Goal: Information Seeking & Learning: Learn about a topic

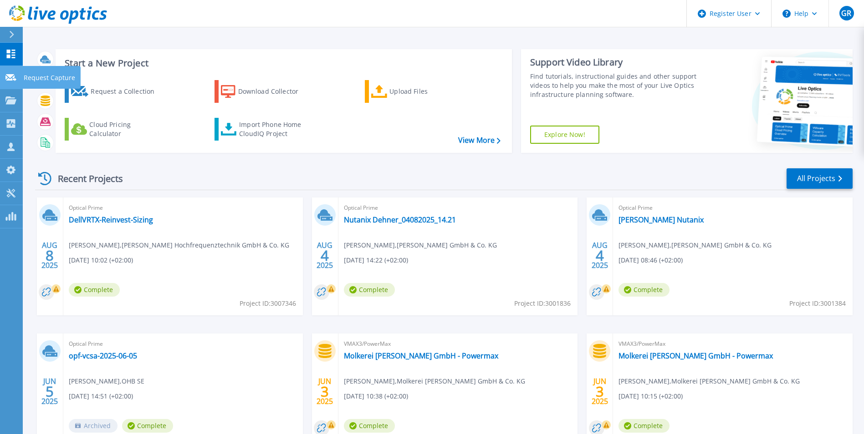
click at [14, 78] on icon at bounding box center [10, 77] width 11 height 7
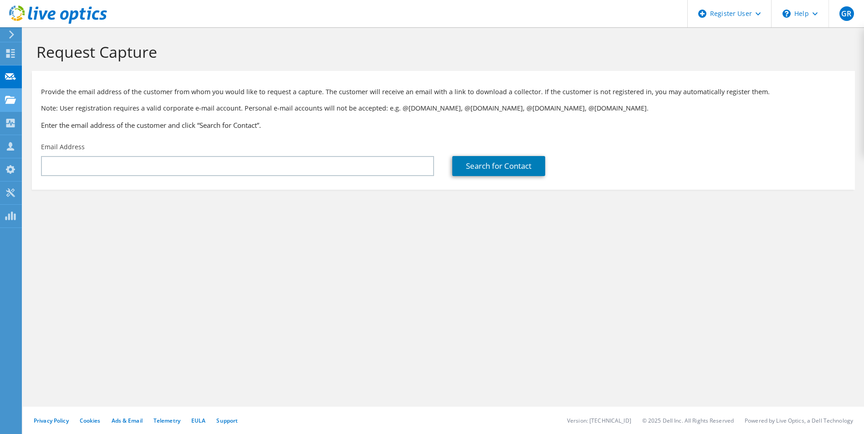
click at [12, 102] on use at bounding box center [10, 100] width 11 height 8
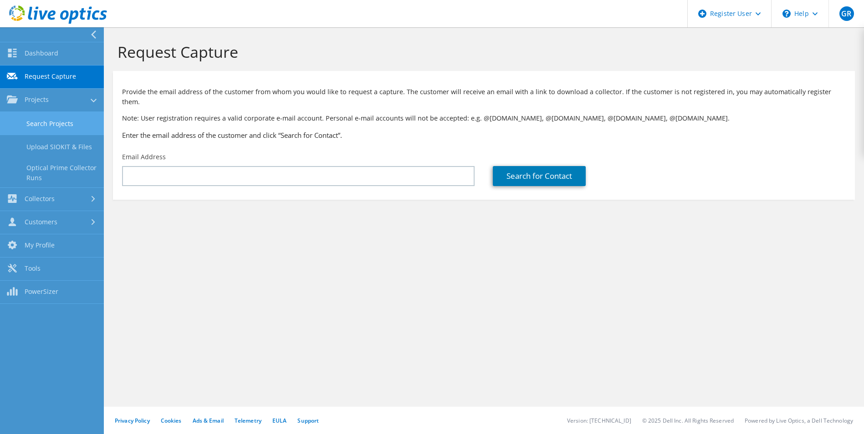
click at [51, 117] on link "Search Projects" at bounding box center [52, 123] width 104 height 23
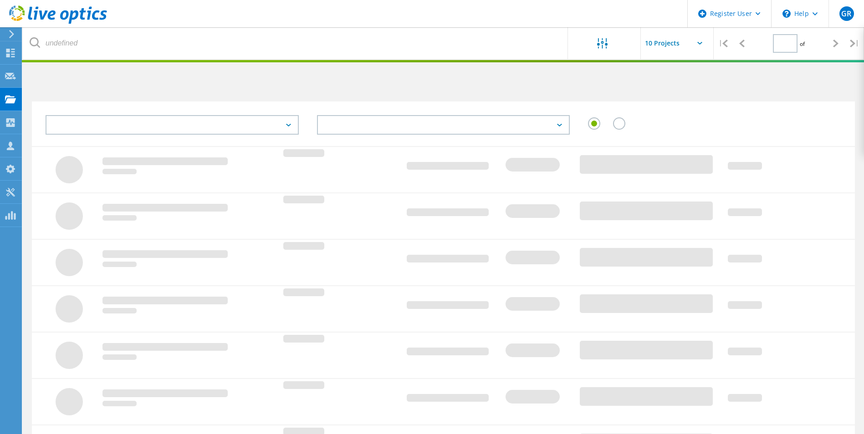
type input "1"
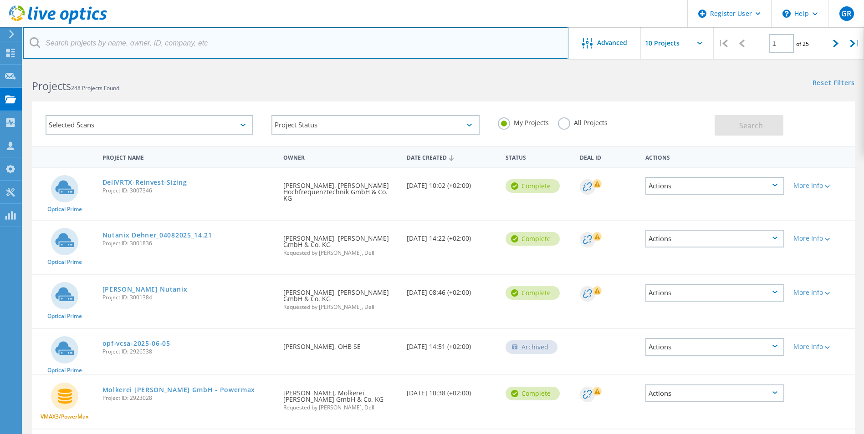
click at [143, 44] on input "text" at bounding box center [295, 43] width 545 height 32
type input "Lindner"
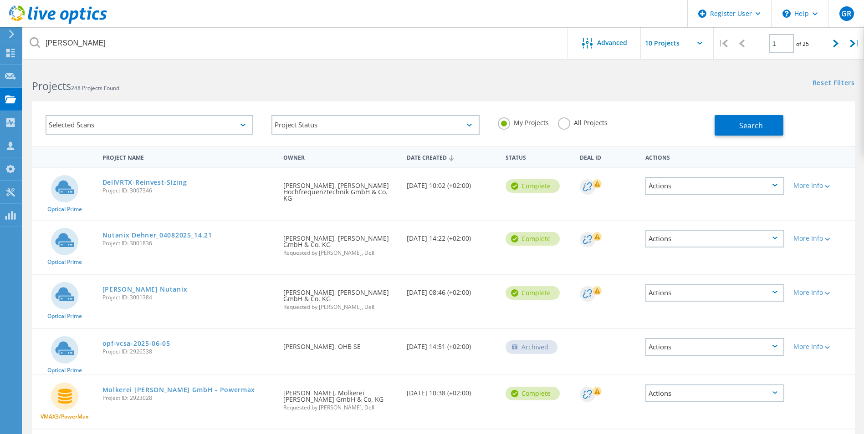
click at [554, 127] on div "My Projects All Projects" at bounding box center [602, 123] width 226 height 34
click at [558, 122] on label "All Projects" at bounding box center [583, 121] width 50 height 9
click at [0, 0] on input "All Projects" at bounding box center [0, 0] width 0 height 0
click at [748, 125] on span "Search" at bounding box center [751, 126] width 24 height 10
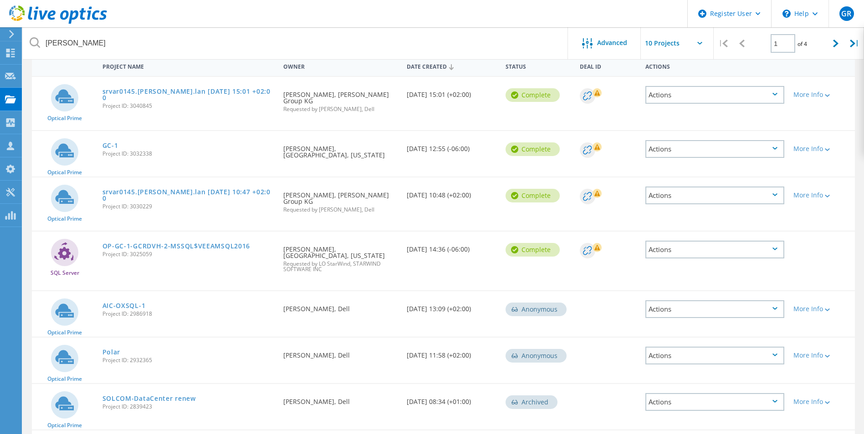
scroll to position [46, 0]
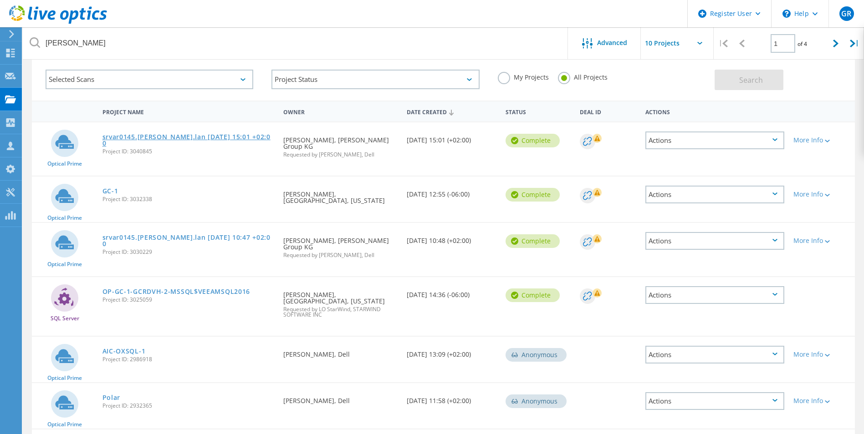
click at [198, 135] on link "srvar0145.lindner.lan 2025-09-04 15:01 +02:00" at bounding box center [188, 140] width 172 height 13
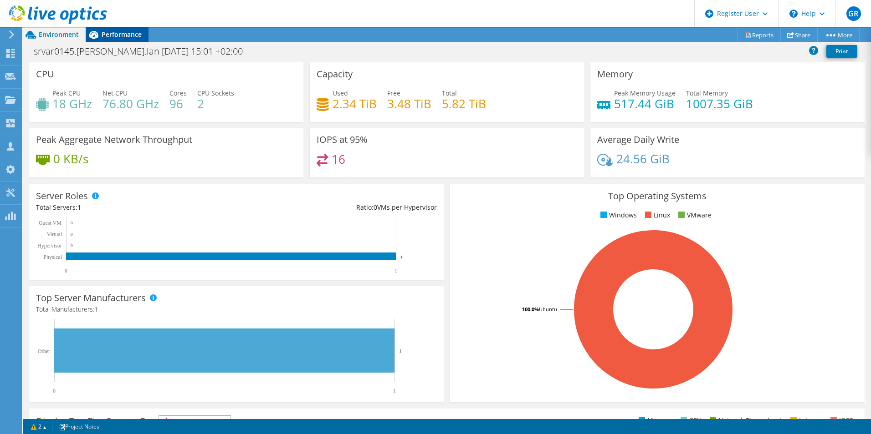
click at [107, 32] on span "Performance" at bounding box center [122, 34] width 40 height 9
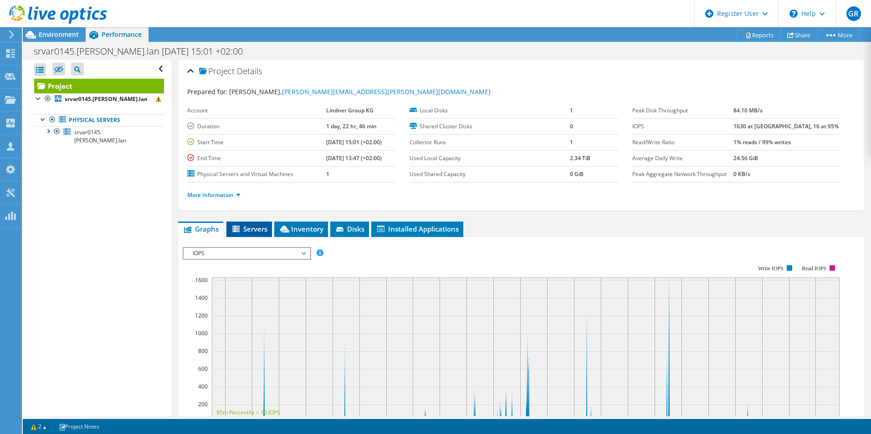
click at [261, 234] on li "Servers" at bounding box center [249, 229] width 46 height 15
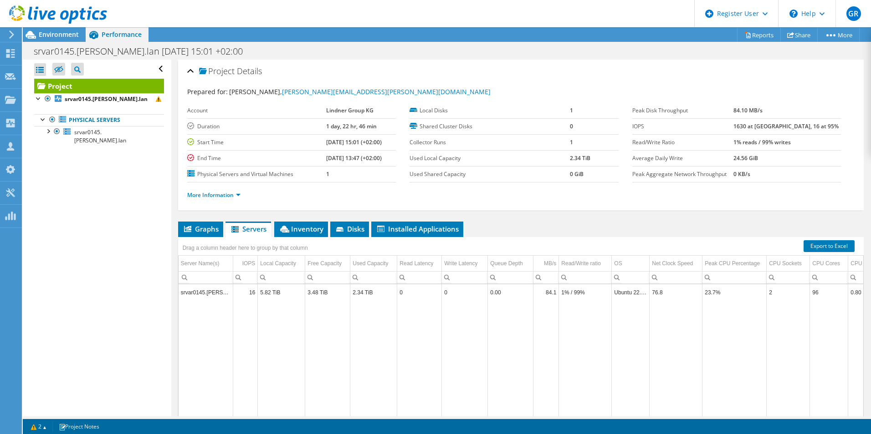
scroll to position [49, 0]
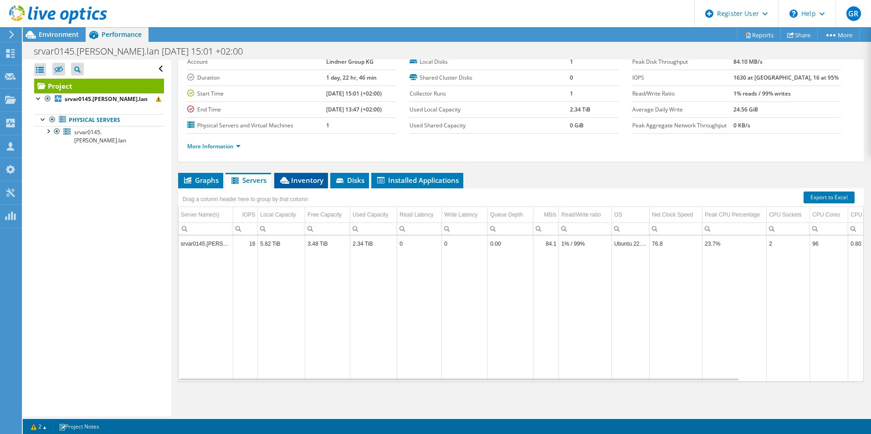
click at [306, 177] on span "Inventory" at bounding box center [301, 180] width 45 height 9
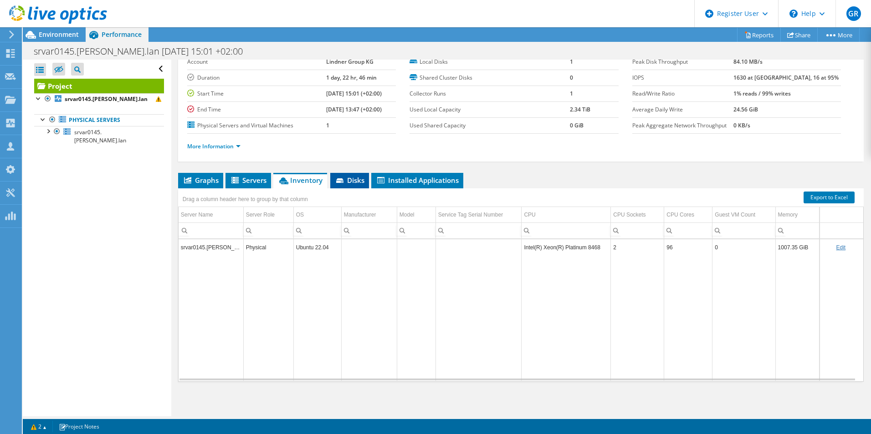
click at [345, 177] on span "Disks" at bounding box center [350, 180] width 30 height 9
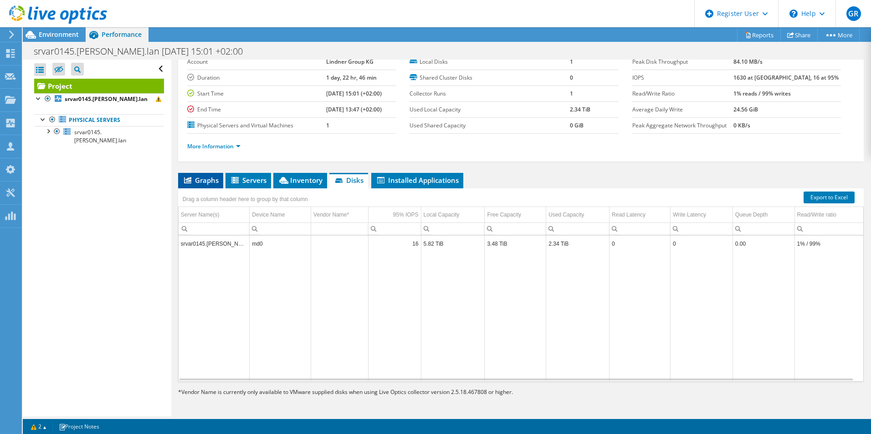
click at [207, 182] on span "Graphs" at bounding box center [201, 180] width 36 height 9
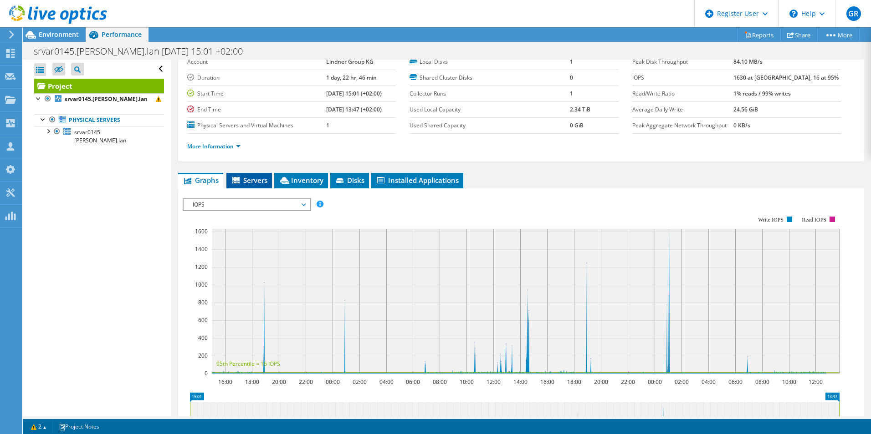
click at [252, 182] on span "Servers" at bounding box center [249, 180] width 36 height 9
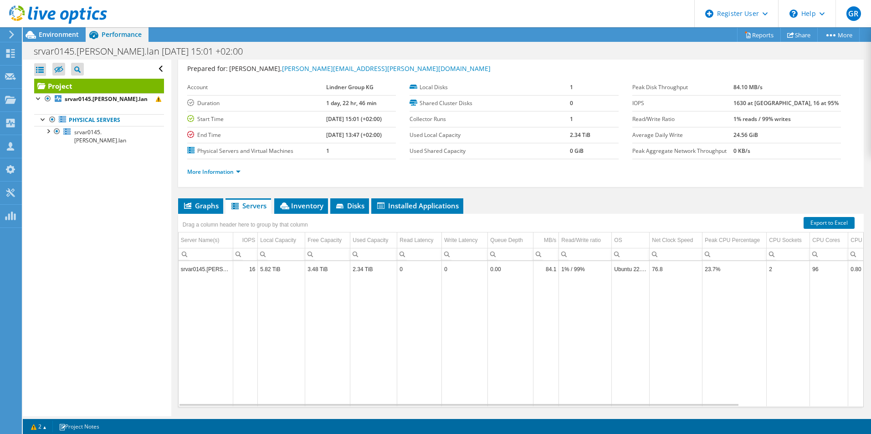
scroll to position [0, 0]
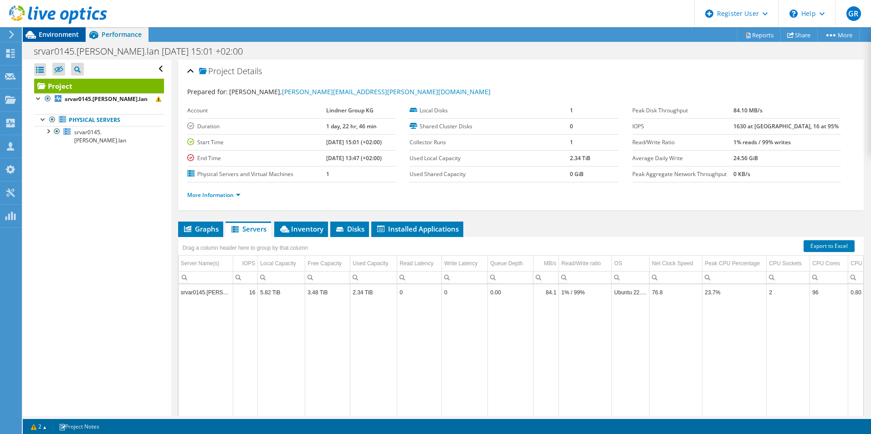
click at [26, 33] on icon at bounding box center [31, 35] width 16 height 16
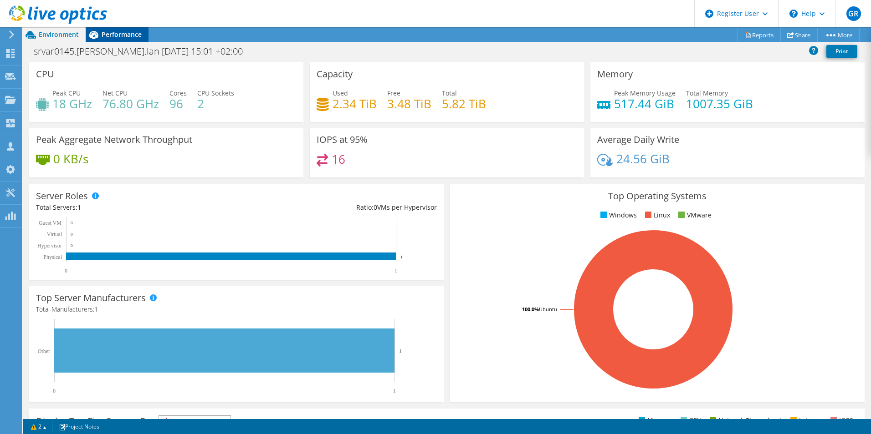
click at [112, 39] on div "Performance" at bounding box center [117, 34] width 63 height 15
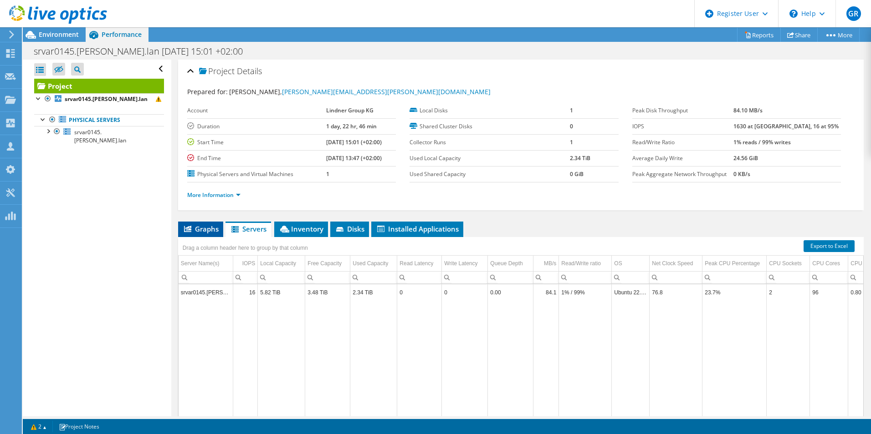
click at [214, 224] on li "Graphs" at bounding box center [200, 229] width 45 height 15
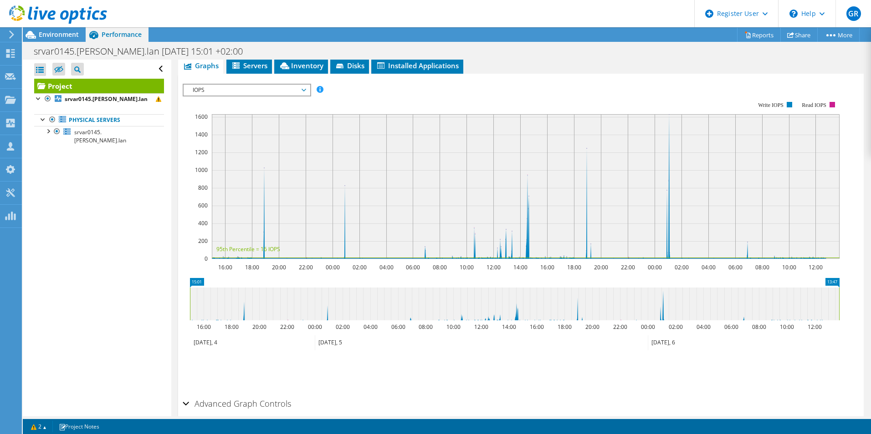
scroll to position [204, 0]
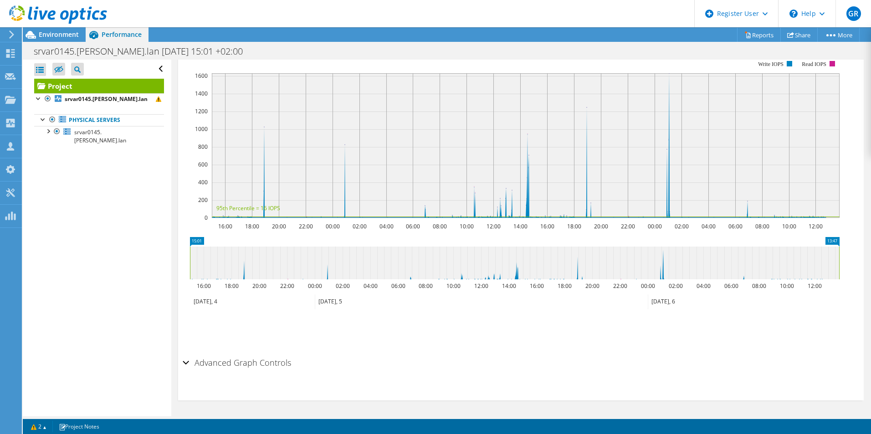
click at [188, 363] on div "Advanced Graph Controls" at bounding box center [521, 364] width 676 height 20
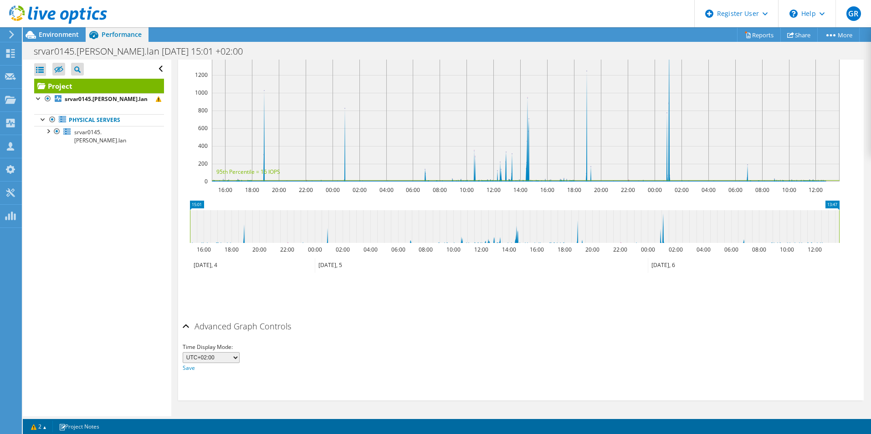
scroll to position [0, 0]
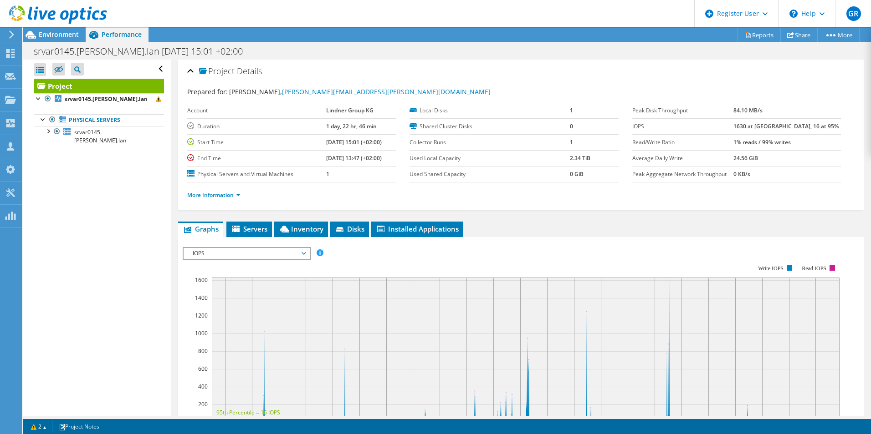
click at [281, 256] on span "IOPS" at bounding box center [246, 253] width 117 height 11
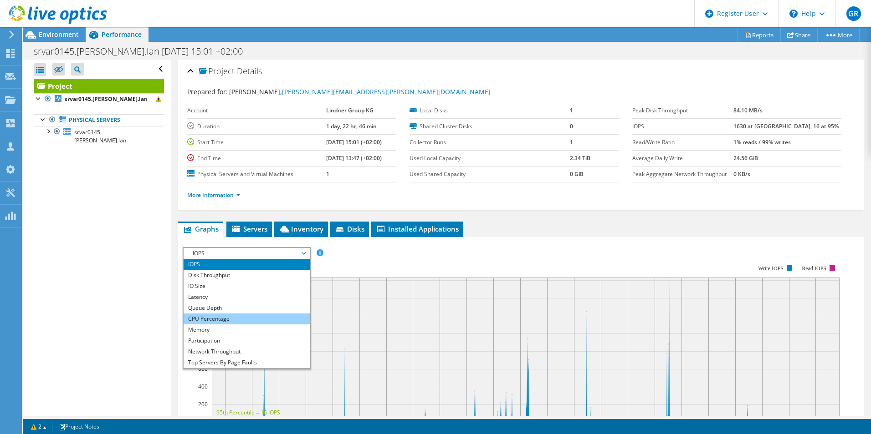
click at [215, 321] on li "CPU Percentage" at bounding box center [246, 319] width 126 height 11
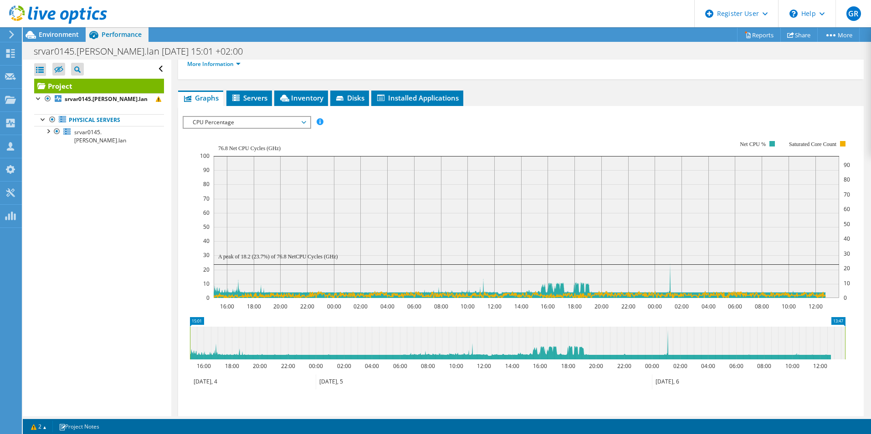
scroll to position [137, 0]
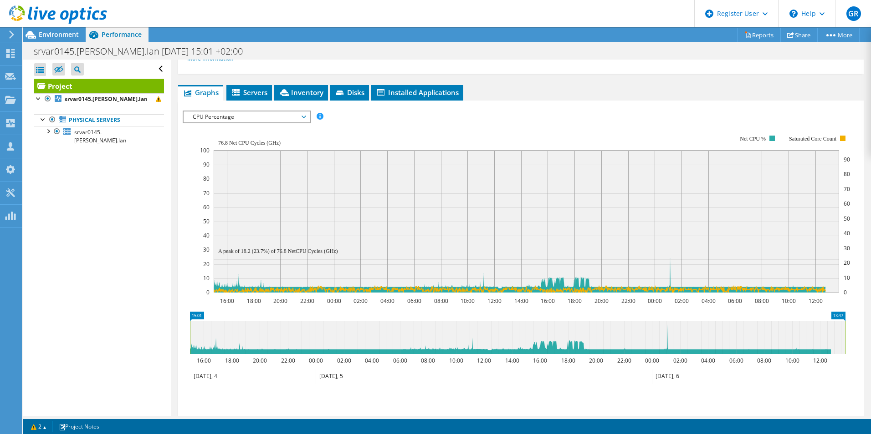
click at [301, 112] on span "CPU Percentage" at bounding box center [246, 117] width 117 height 11
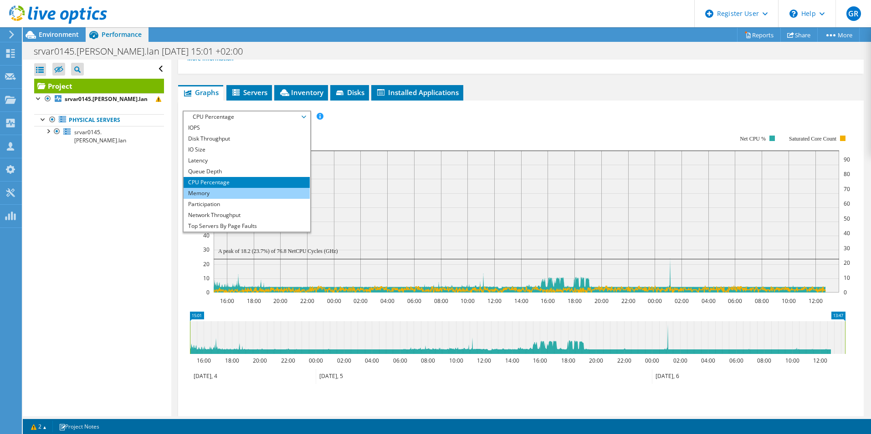
click at [227, 195] on li "Memory" at bounding box center [246, 193] width 126 height 11
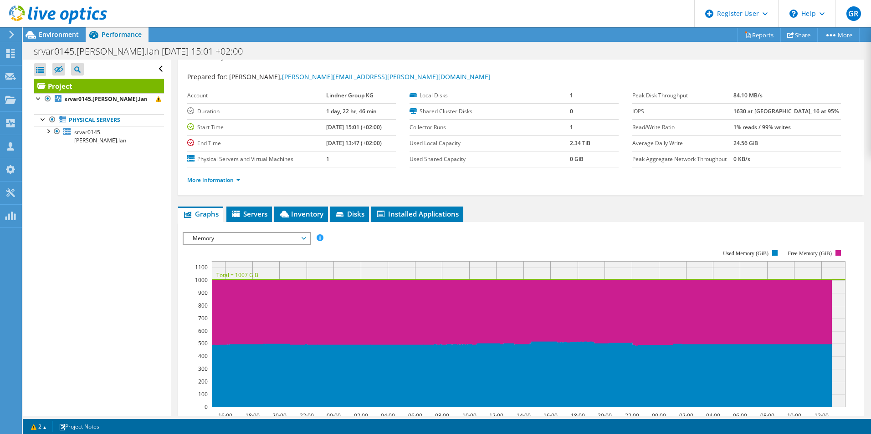
scroll to position [0, 0]
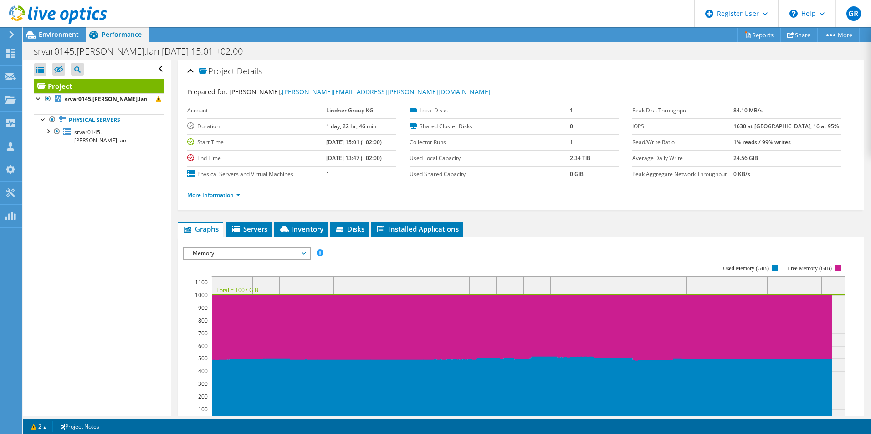
click at [306, 250] on span "Memory" at bounding box center [246, 253] width 126 height 11
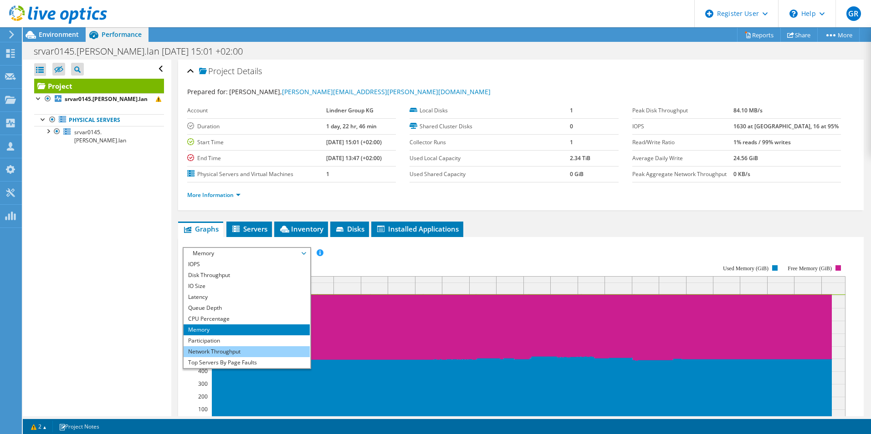
click at [235, 348] on li "Network Throughput" at bounding box center [246, 351] width 126 height 11
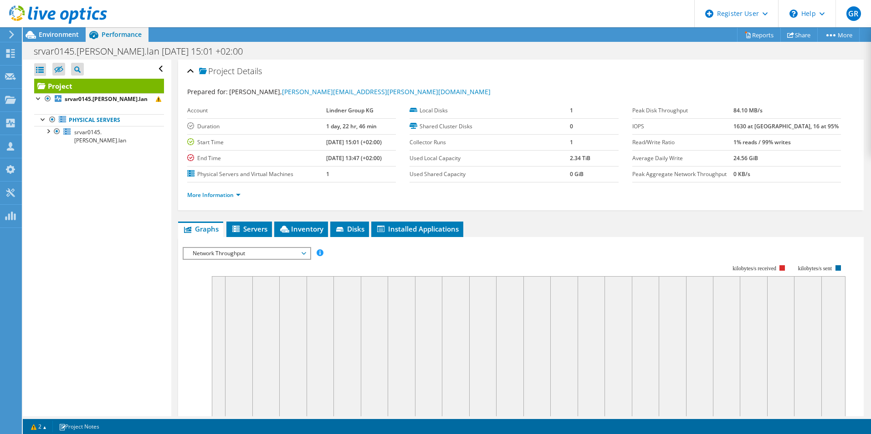
click at [306, 247] on div "Network Throughput IOPS Disk Throughput IO Size Latency Queue Depth CPU Percent…" at bounding box center [247, 253] width 128 height 13
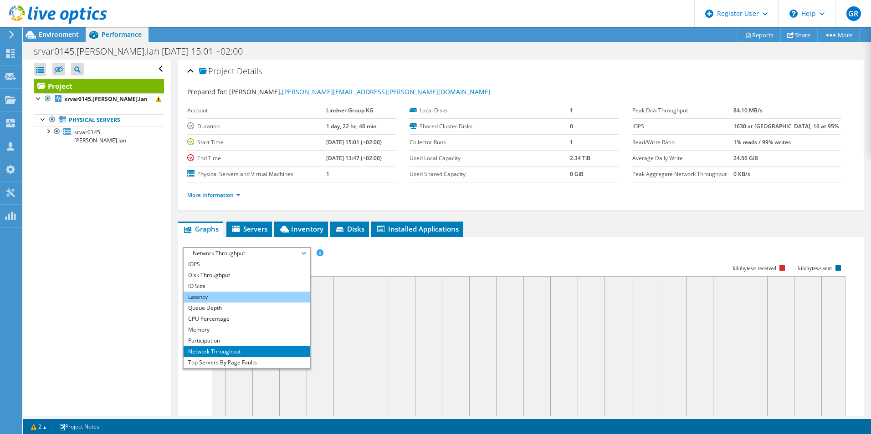
click at [239, 294] on li "Latency" at bounding box center [246, 297] width 126 height 11
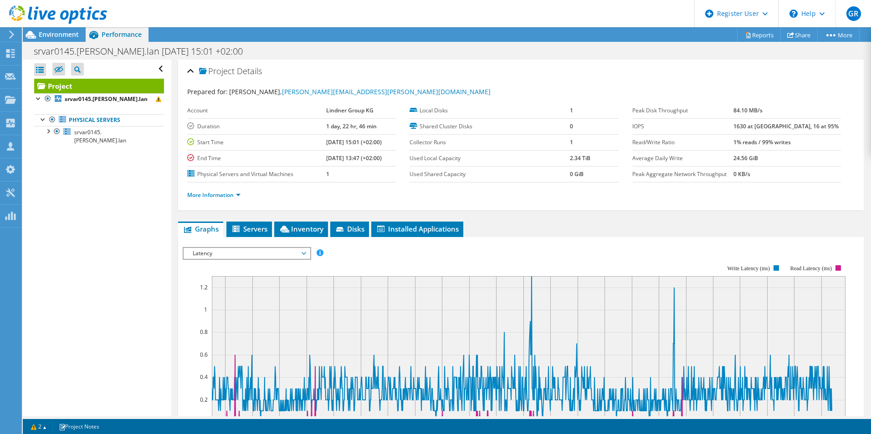
scroll to position [91, 0]
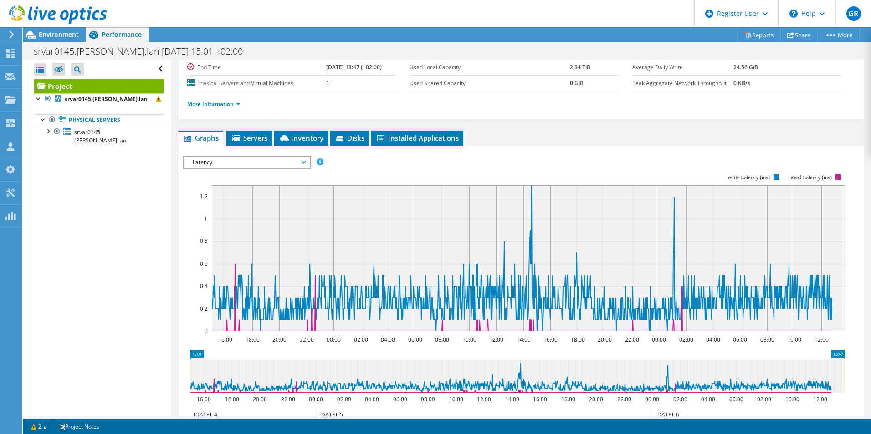
click at [226, 164] on span "Latency" at bounding box center [246, 162] width 117 height 11
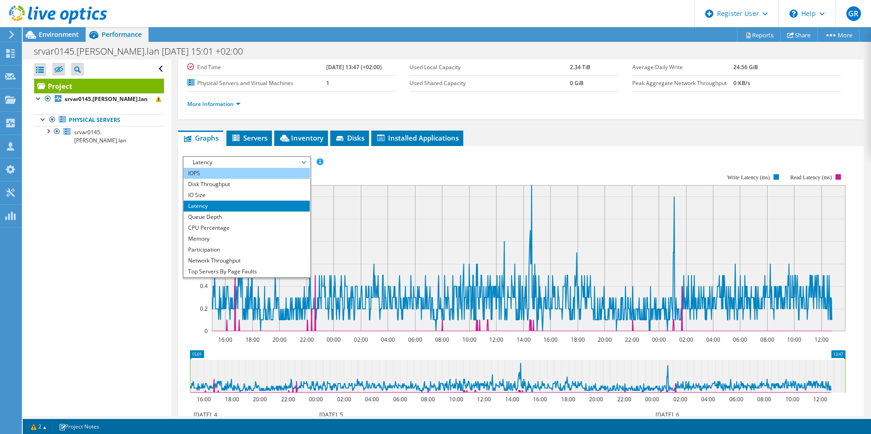
click at [215, 175] on li "IOPS" at bounding box center [246, 173] width 126 height 11
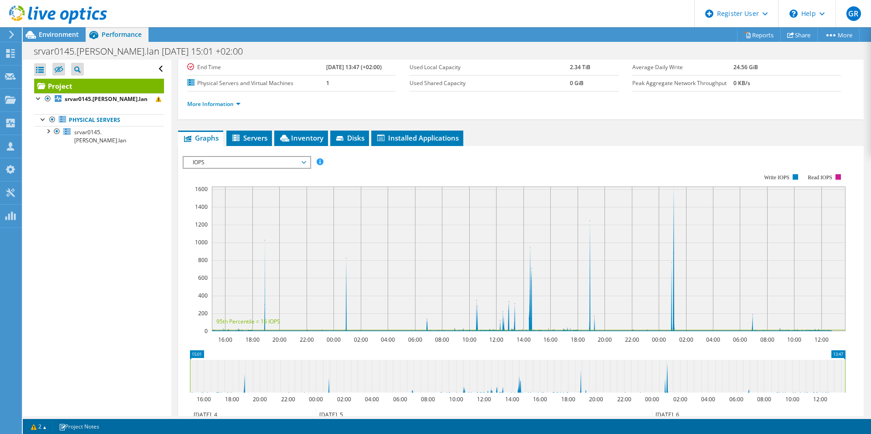
click at [221, 163] on span "IOPS" at bounding box center [246, 162] width 117 height 11
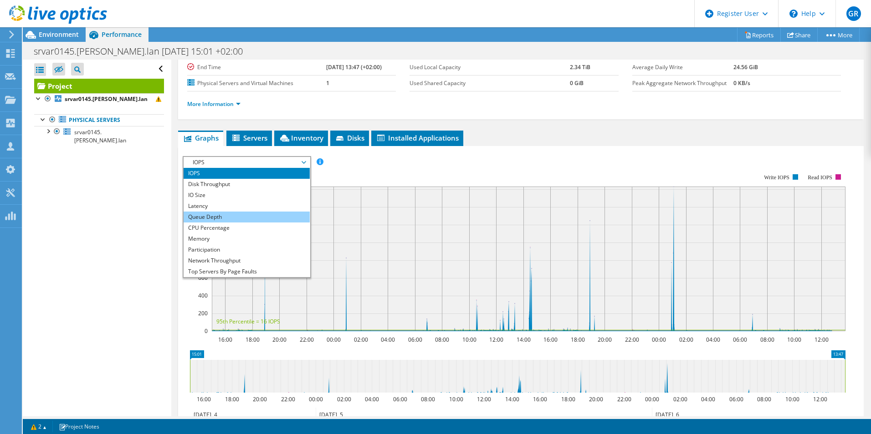
click at [223, 217] on li "Queue Depth" at bounding box center [246, 217] width 126 height 11
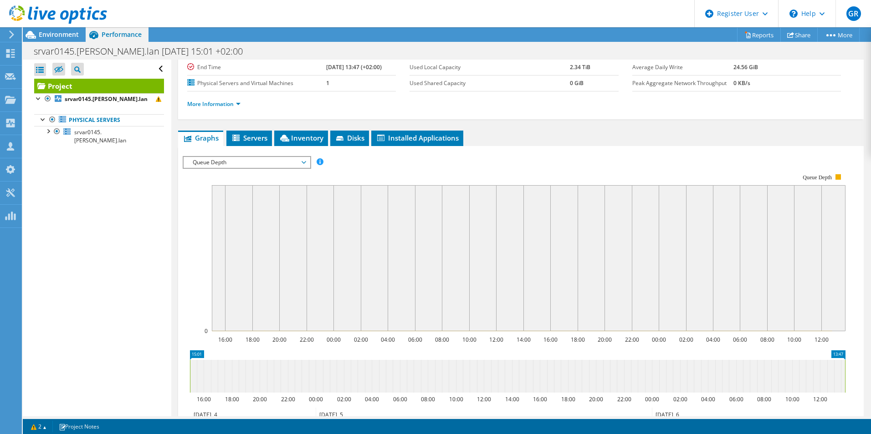
click at [248, 161] on span "Queue Depth" at bounding box center [246, 162] width 117 height 11
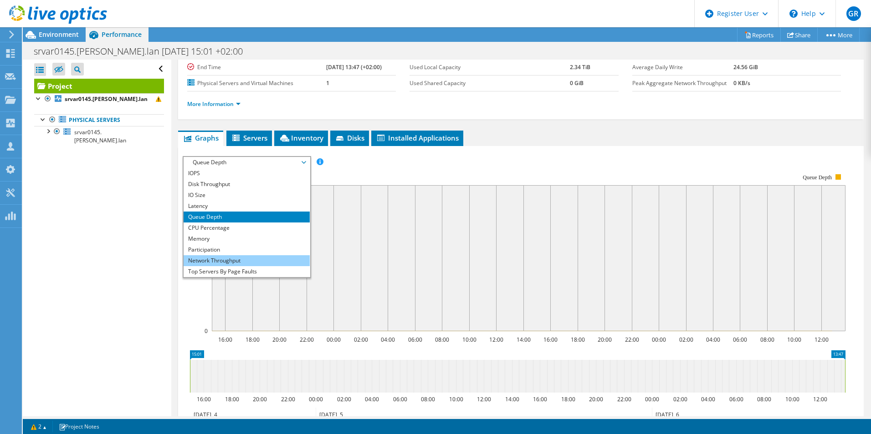
click at [230, 259] on li "Network Throughput" at bounding box center [246, 260] width 126 height 11
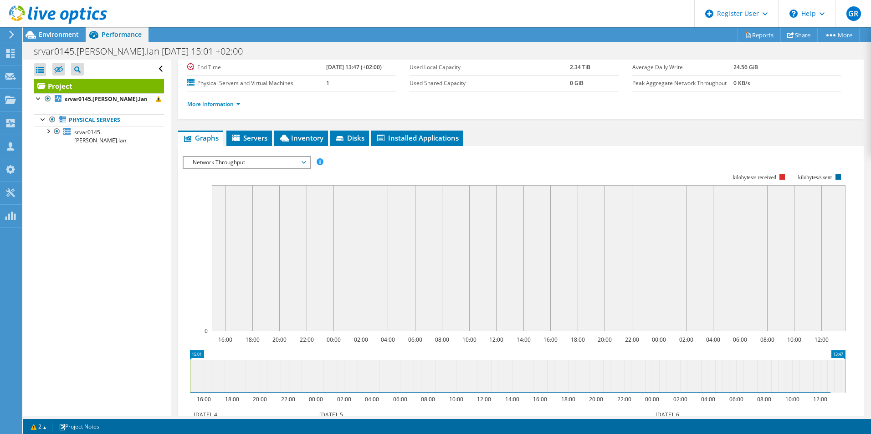
click at [303, 166] on span "Network Throughput" at bounding box center [246, 162] width 117 height 11
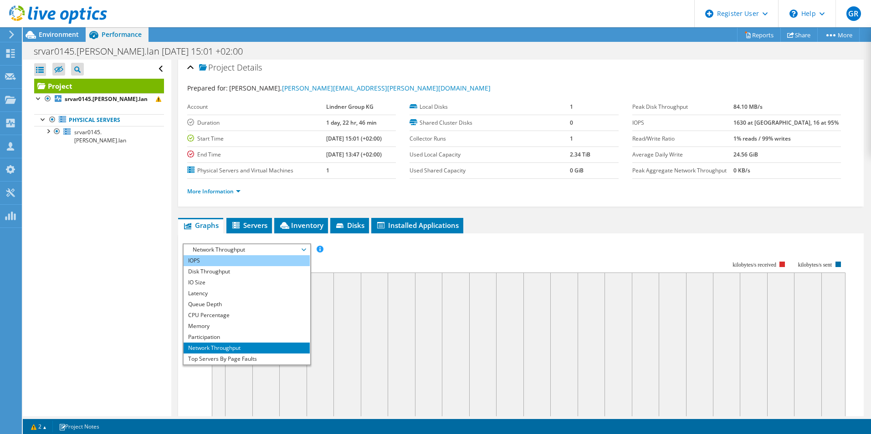
scroll to position [0, 0]
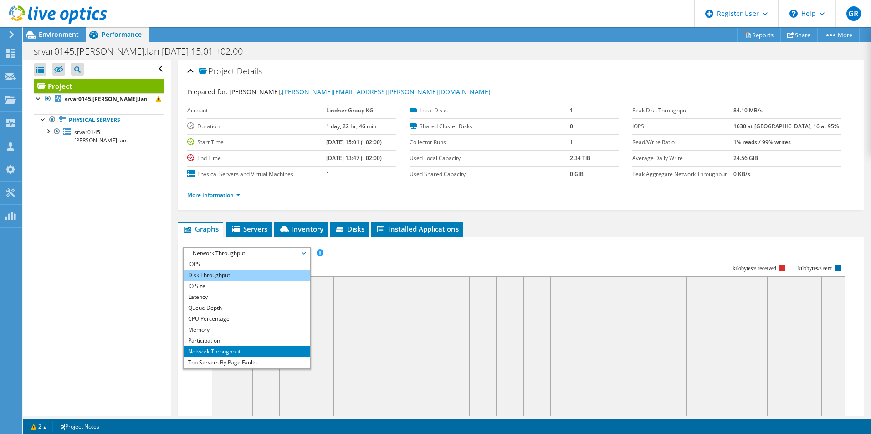
click at [222, 274] on li "Disk Throughput" at bounding box center [246, 275] width 126 height 11
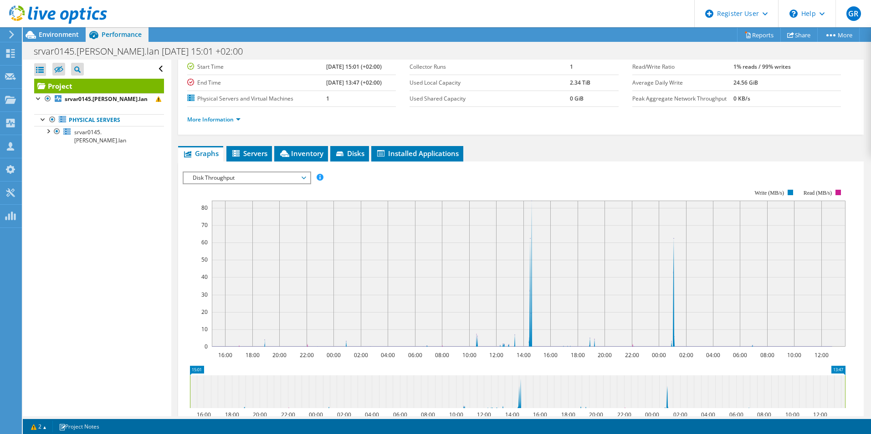
scroll to position [137, 0]
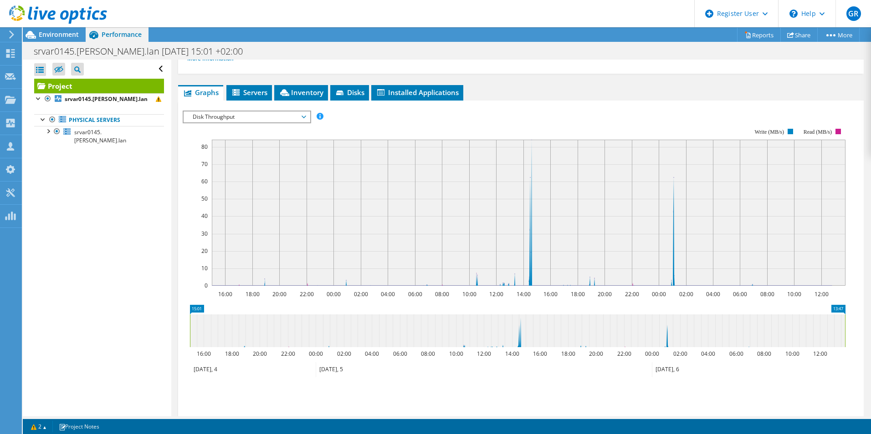
click at [307, 117] on span "Disk Throughput" at bounding box center [246, 117] width 126 height 11
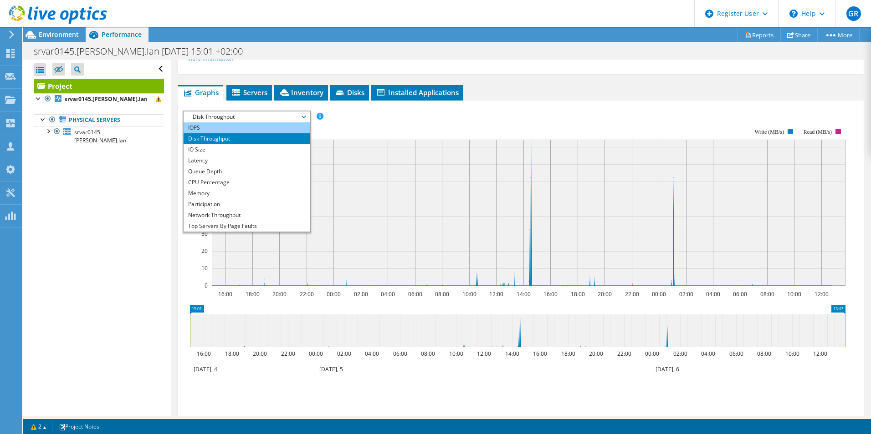
click at [263, 123] on li "IOPS" at bounding box center [246, 127] width 126 height 11
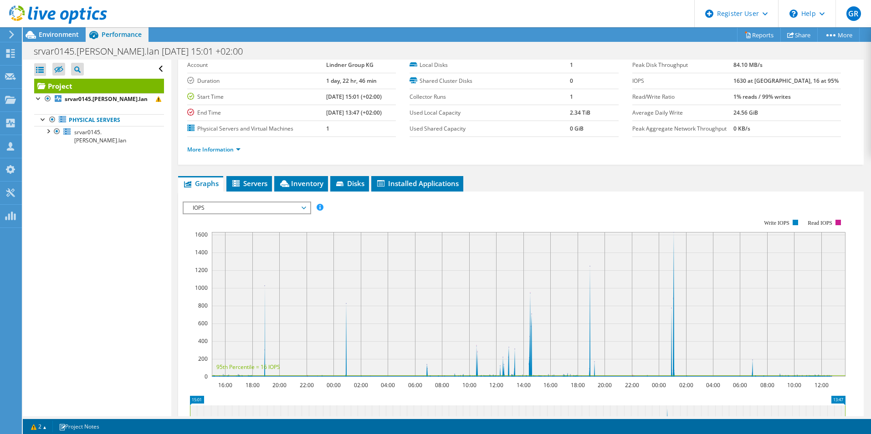
scroll to position [0, 0]
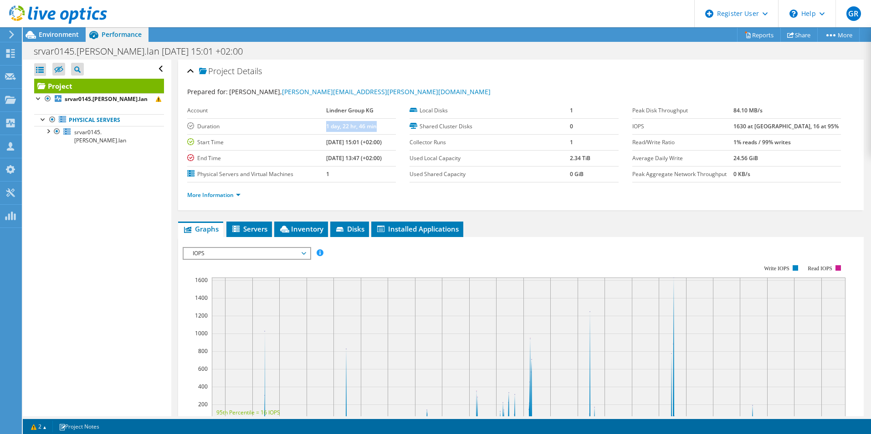
drag, startPoint x: 376, startPoint y: 125, endPoint x: 314, endPoint y: 125, distance: 61.9
click at [314, 125] on tr "Duration 1 day, 22 hr, 46 min" at bounding box center [291, 126] width 209 height 16
click at [62, 39] on div "Environment" at bounding box center [54, 34] width 63 height 15
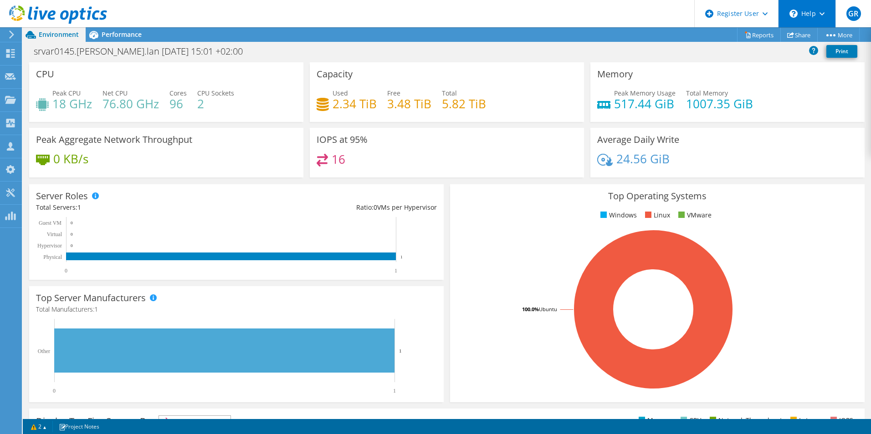
click at [818, 4] on div "\n Help" at bounding box center [806, 13] width 57 height 27
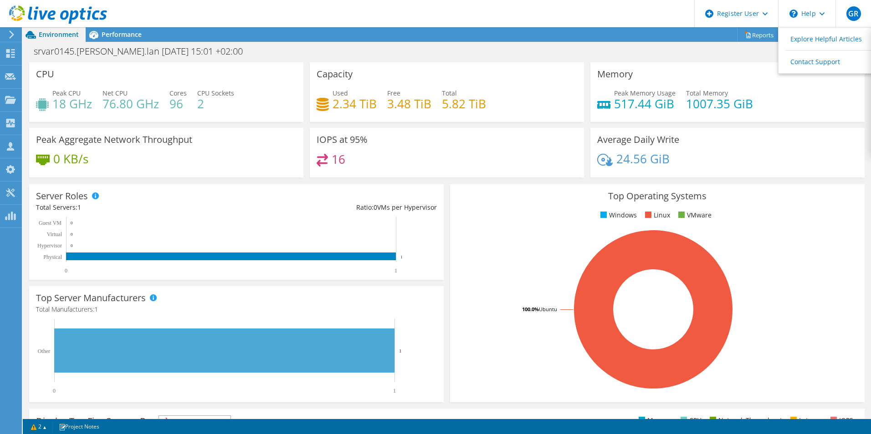
click at [822, 98] on div "Peak Memory Usage 517.44 GiB Total Memory 1007.35 GiB" at bounding box center [727, 103] width 260 height 30
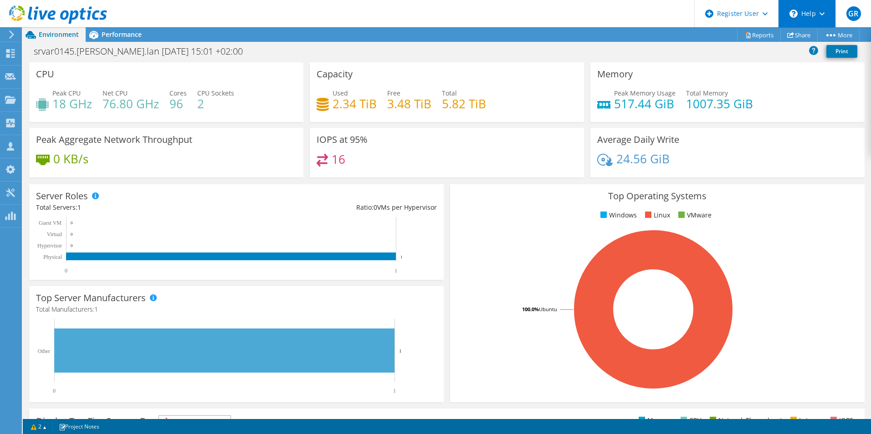
click at [820, 8] on div "\n Help" at bounding box center [806, 13] width 57 height 27
